Goal: Information Seeking & Learning: Learn about a topic

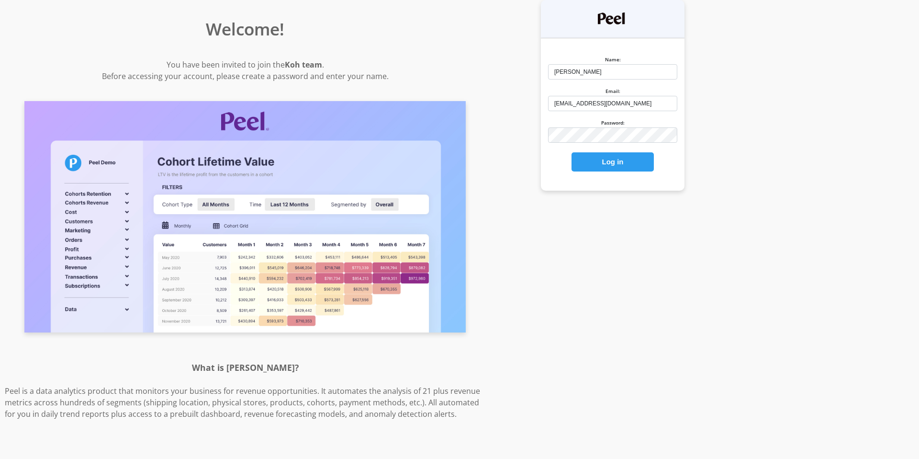
click at [603, 168] on button "Log in" at bounding box center [613, 161] width 82 height 19
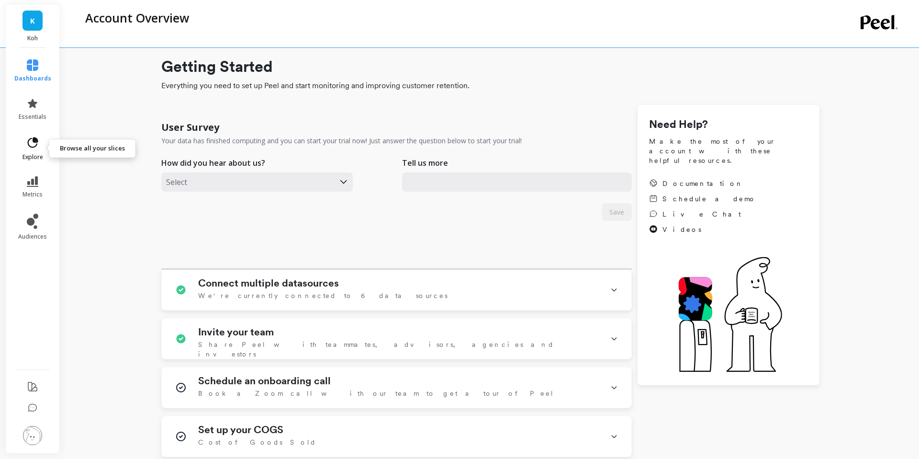
click at [26, 151] on link "explore" at bounding box center [32, 148] width 37 height 25
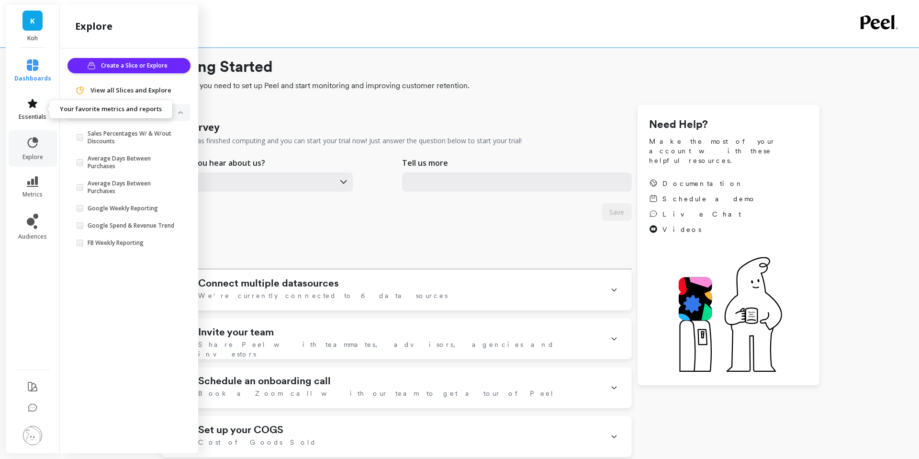
click at [45, 107] on link "essentials" at bounding box center [32, 109] width 37 height 23
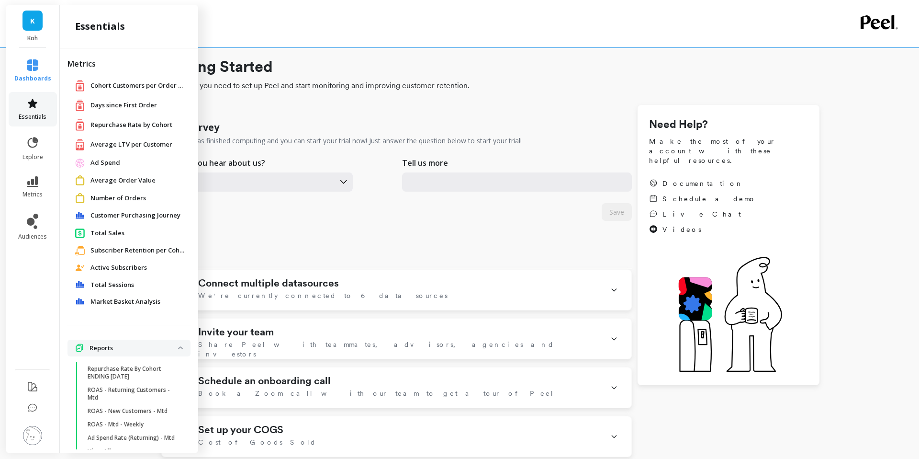
type input "[EMAIL_ADDRESS][DOMAIN_NAME]"
click at [126, 147] on span "Average LTV per Customer" at bounding box center [131, 145] width 82 height 10
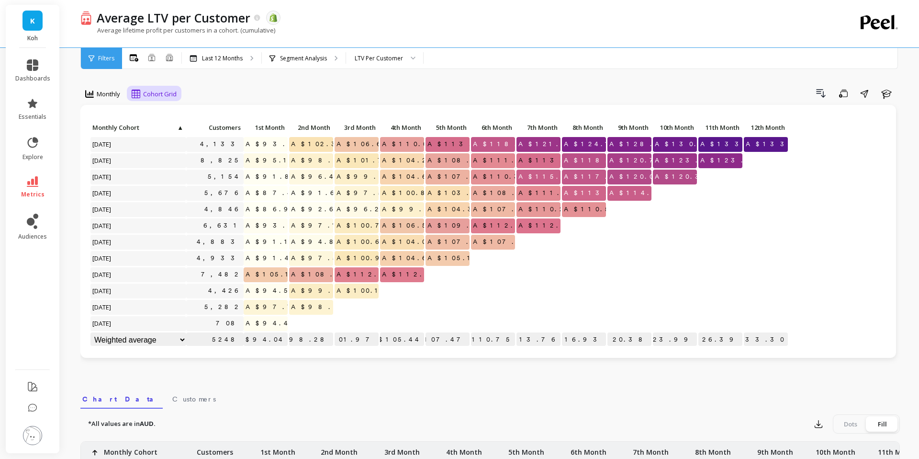
click at [159, 95] on span "Cohort Grid" at bounding box center [160, 94] width 34 height 9
click at [95, 98] on div "Monthly" at bounding box center [102, 93] width 35 height 11
click at [104, 153] on div "Yearly" at bounding box center [116, 151] width 55 height 9
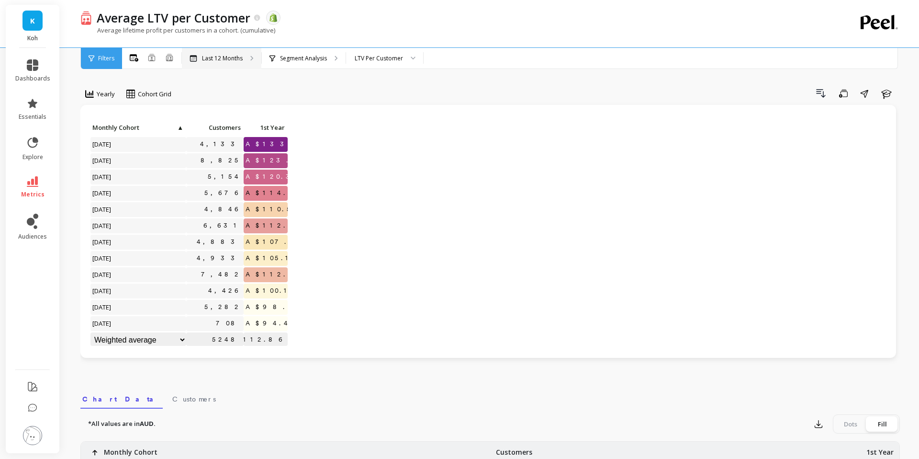
click at [241, 59] on p "Last 12 Months" at bounding box center [222, 59] width 41 height 8
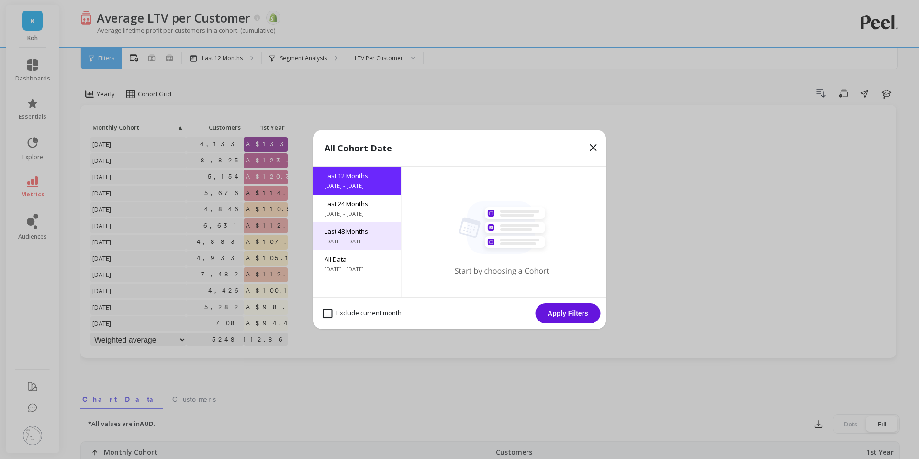
click at [376, 247] on div "Last 48 Months 9/5/2021 - 9/5/2025" at bounding box center [357, 236] width 88 height 28
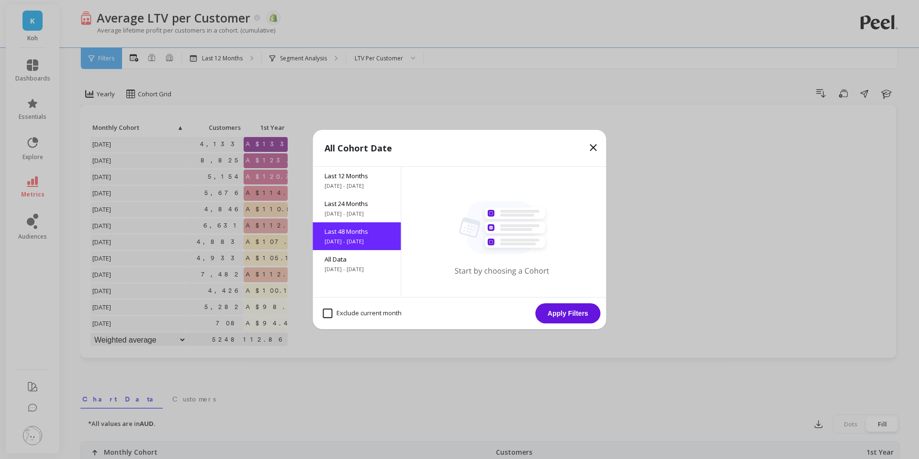
click at [565, 310] on button "Apply Filters" at bounding box center [568, 313] width 65 height 20
